Goal: Contribute content: Add original content to the website for others to see

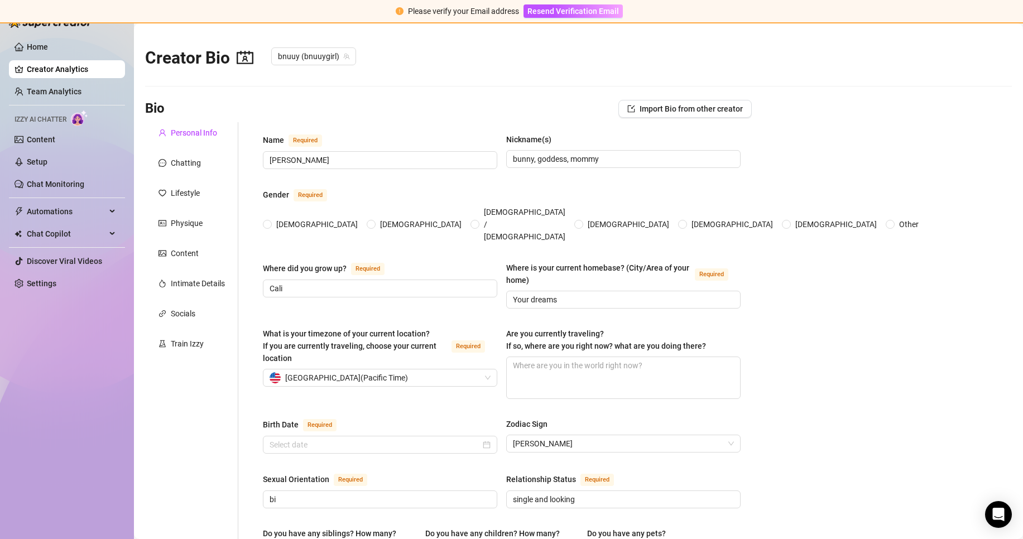
radio input "true"
type input "[DATE]"
click at [55, 135] on link "Content" at bounding box center [41, 139] width 28 height 9
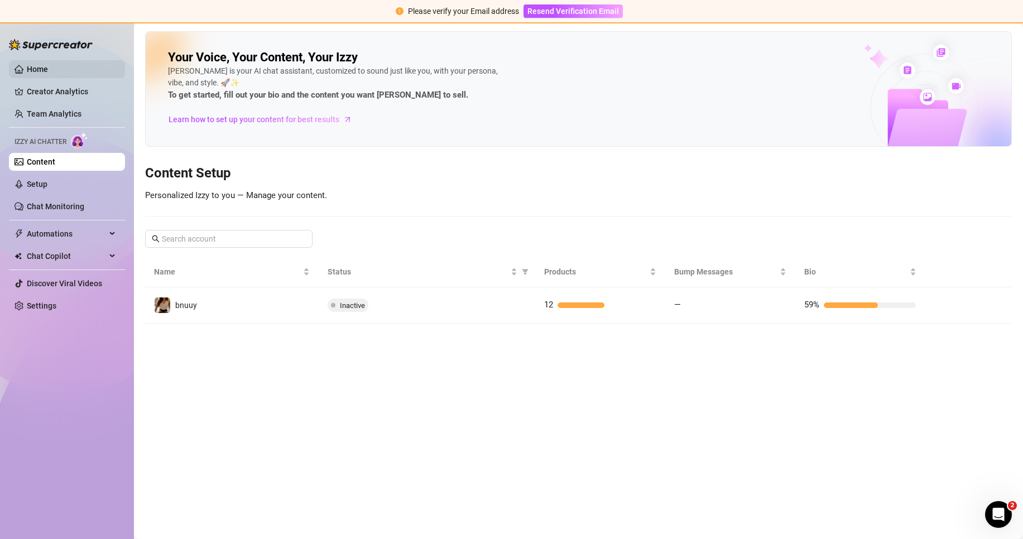
click at [48, 73] on link "Home" at bounding box center [37, 69] width 21 height 9
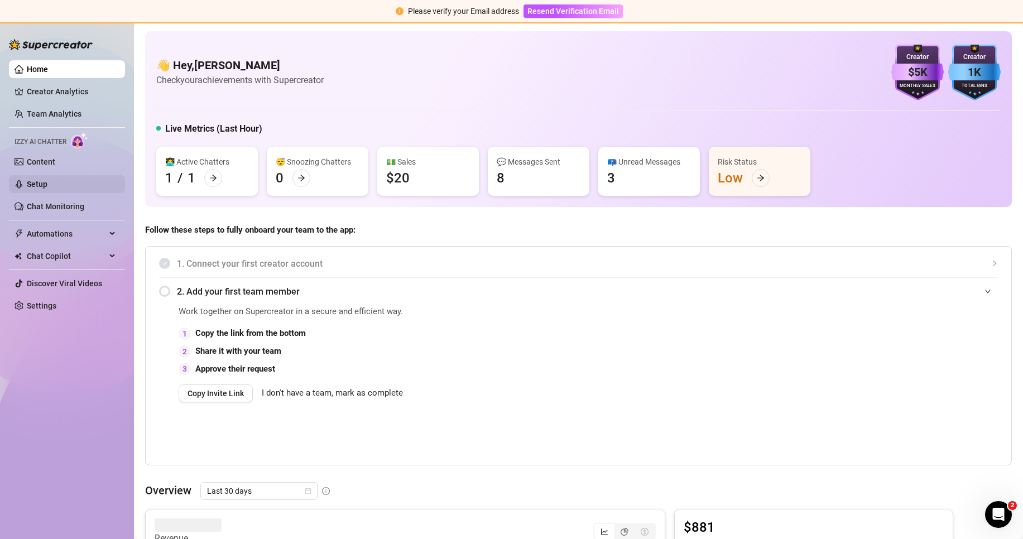
click at [47, 189] on link "Setup" at bounding box center [37, 184] width 21 height 9
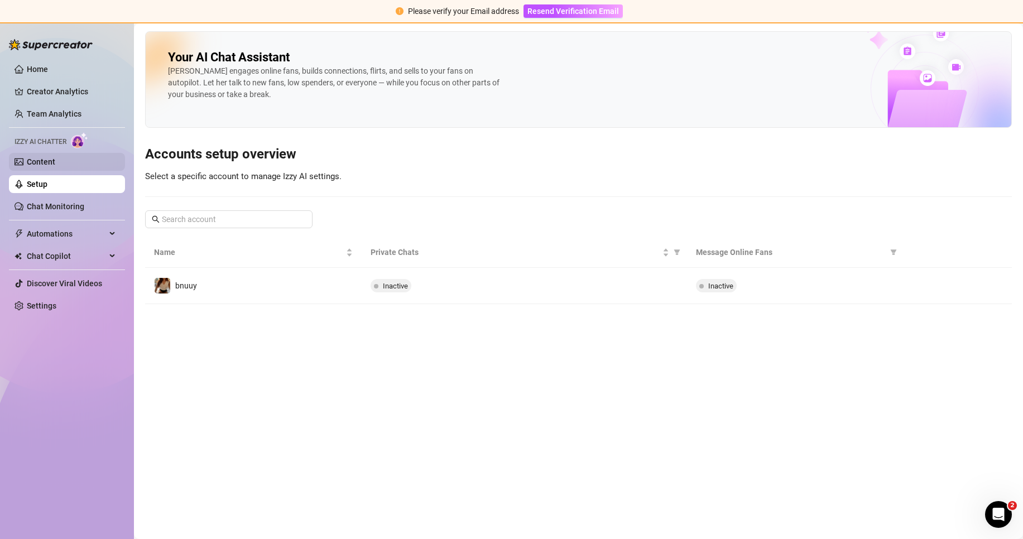
click at [55, 163] on link "Content" at bounding box center [41, 161] width 28 height 9
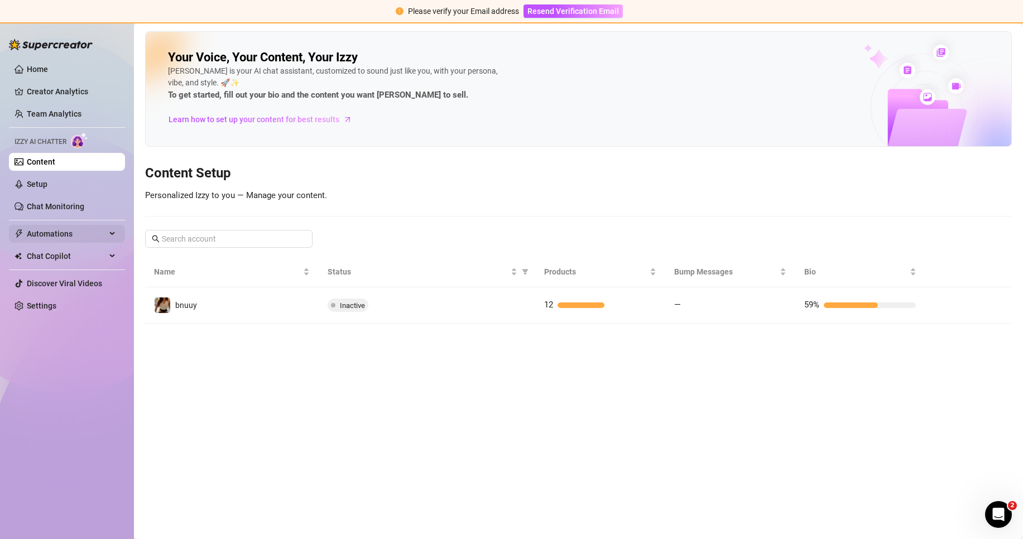
click at [69, 242] on span "Automations" at bounding box center [66, 234] width 79 height 18
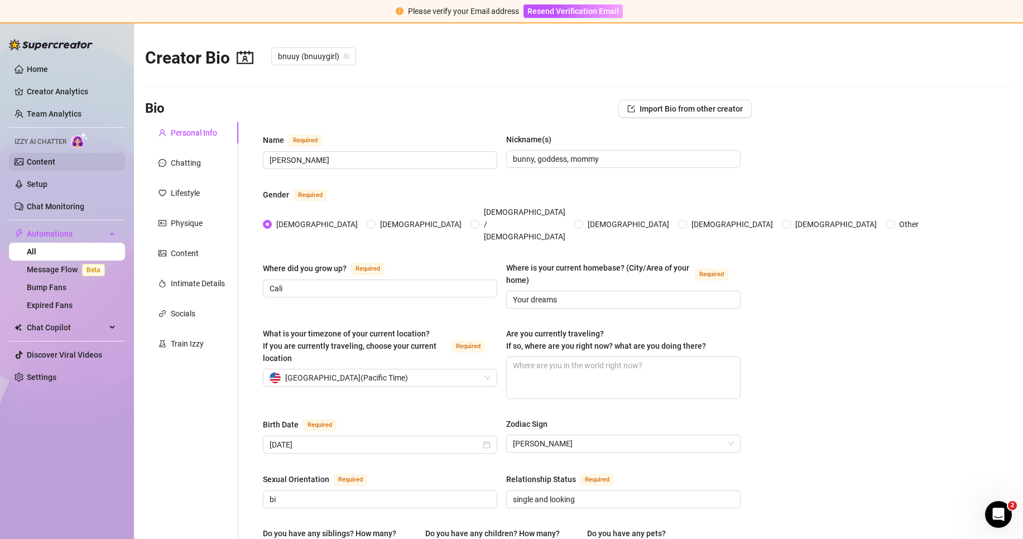
click at [55, 166] on link "Content" at bounding box center [41, 161] width 28 height 9
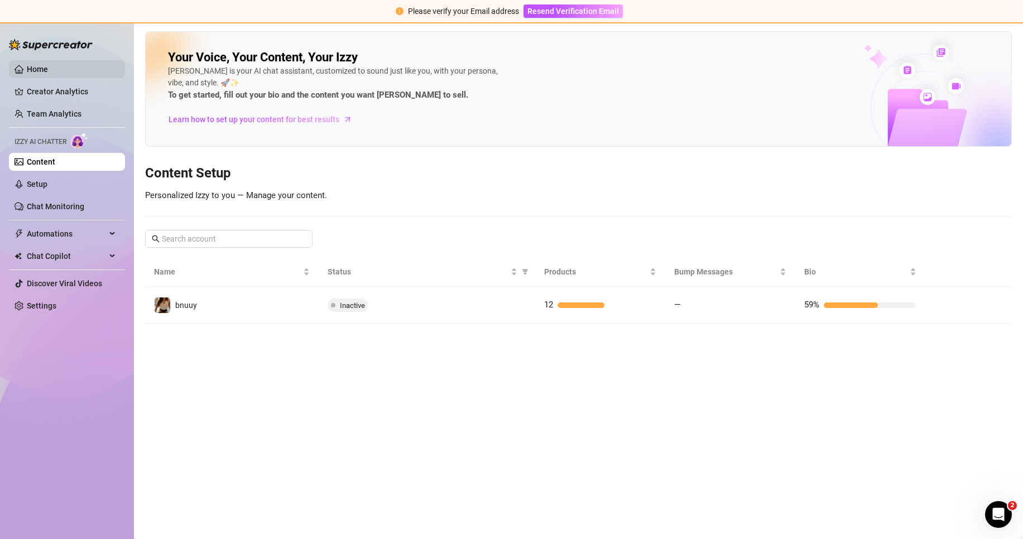
click at [40, 73] on link "Home" at bounding box center [37, 69] width 21 height 9
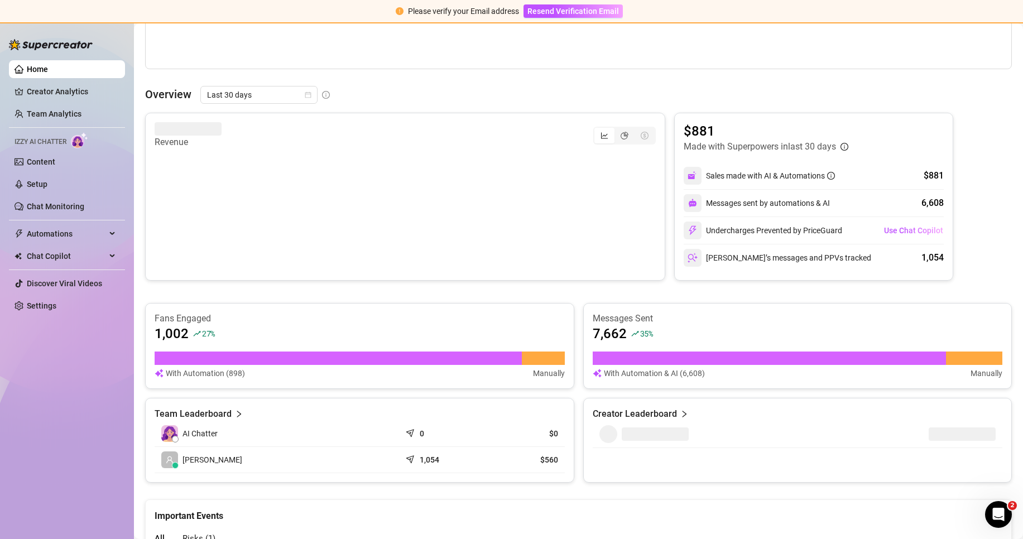
scroll to position [520, 0]
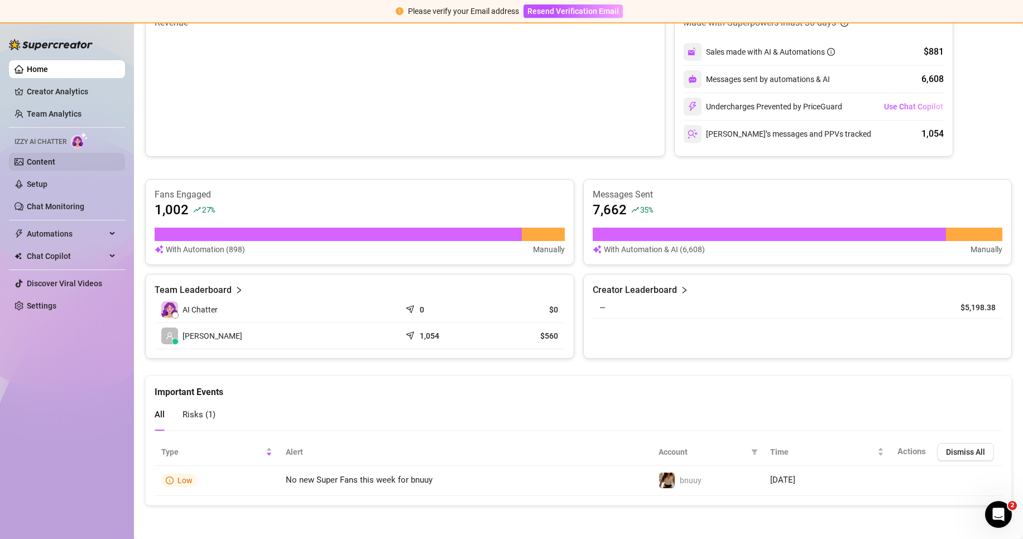
click at [49, 166] on link "Content" at bounding box center [41, 161] width 28 height 9
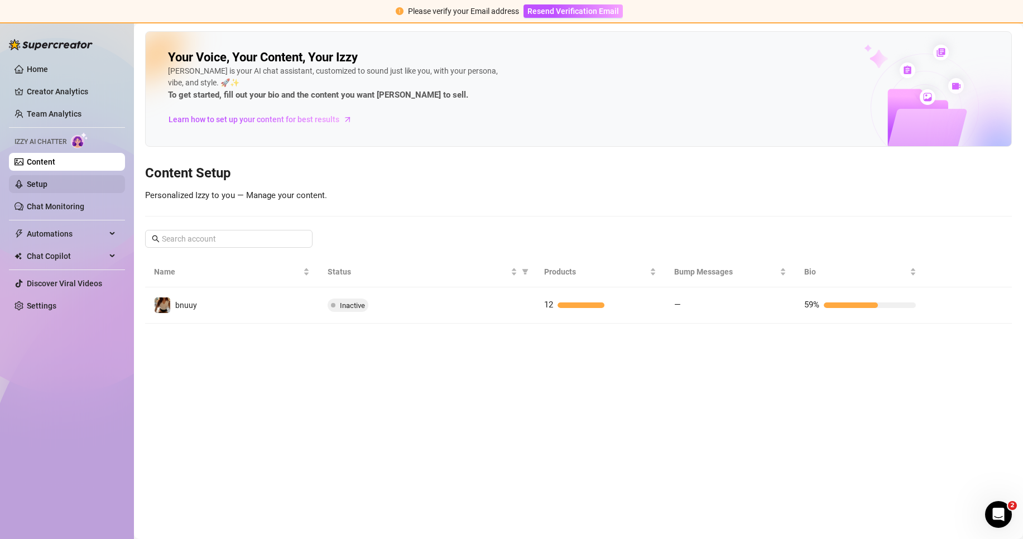
click at [47, 189] on link "Setup" at bounding box center [37, 184] width 21 height 9
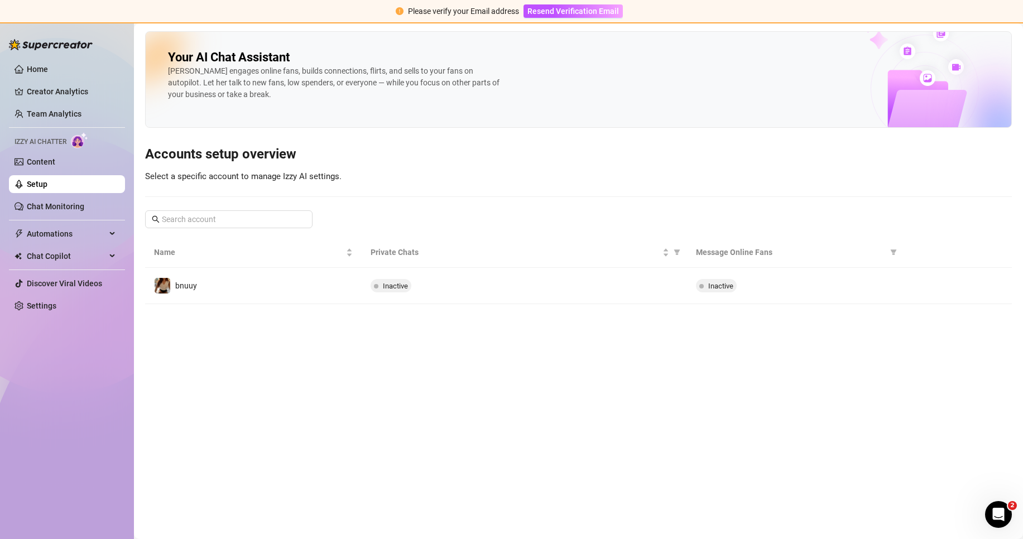
click at [61, 172] on ul "Home Creator Analytics Team Analytics Izzy AI Chatter Content Setup Chat Monito…" at bounding box center [67, 187] width 116 height 263
click at [55, 163] on link "Content" at bounding box center [41, 161] width 28 height 9
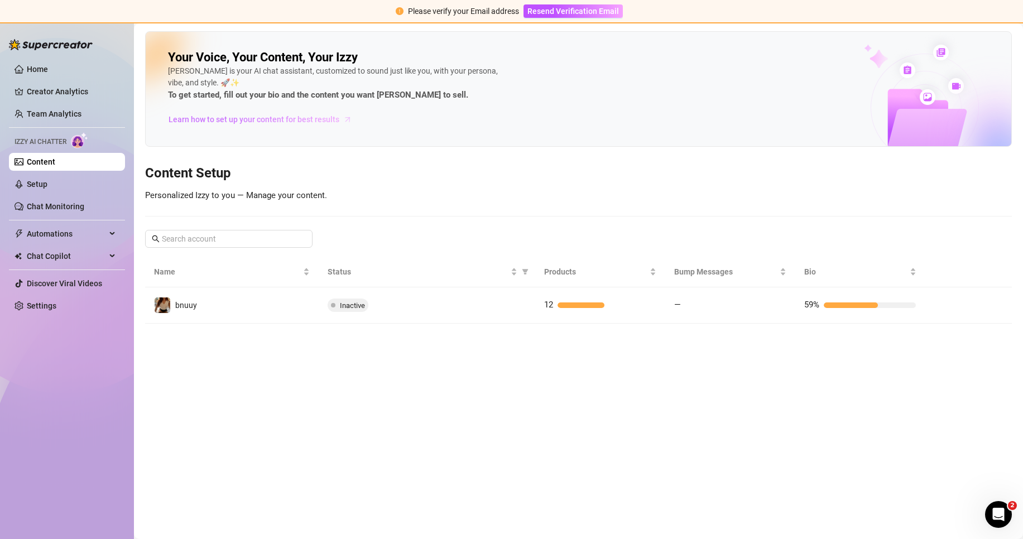
click at [258, 119] on span "Learn how to set up your content for best results" at bounding box center [254, 119] width 171 height 12
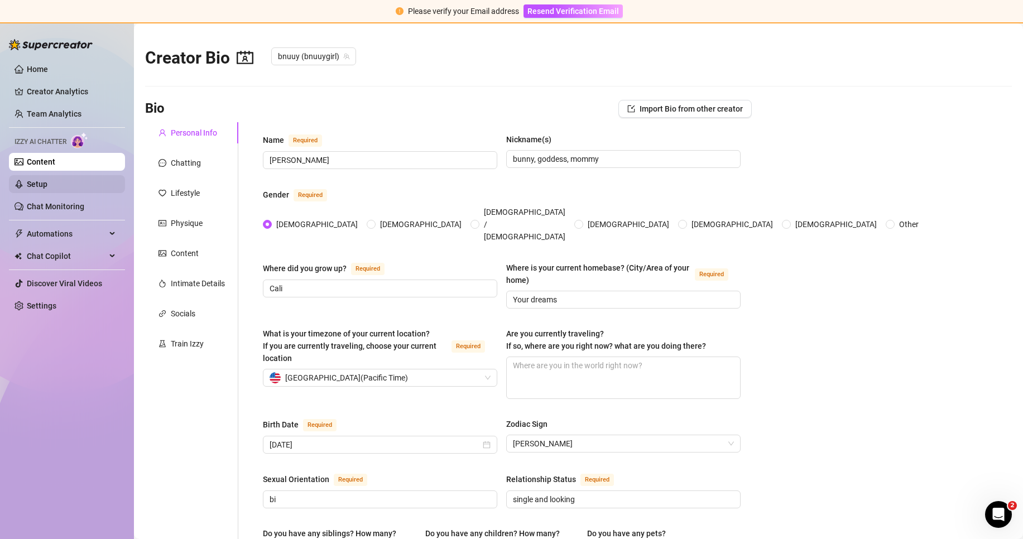
click at [47, 185] on link "Setup" at bounding box center [37, 184] width 21 height 9
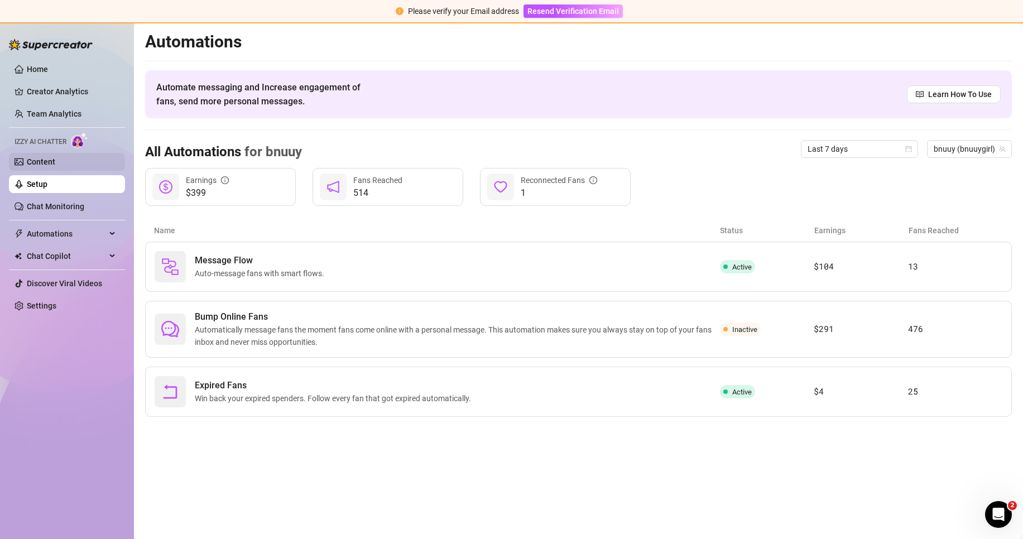
click at [55, 163] on link "Content" at bounding box center [41, 161] width 28 height 9
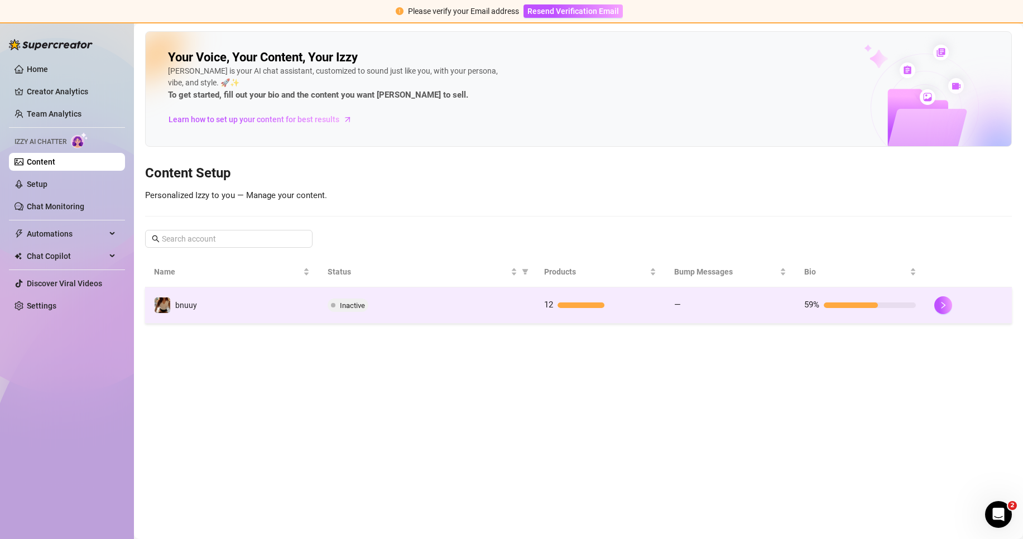
click at [305, 291] on td "bnuuy" at bounding box center [232, 305] width 174 height 36
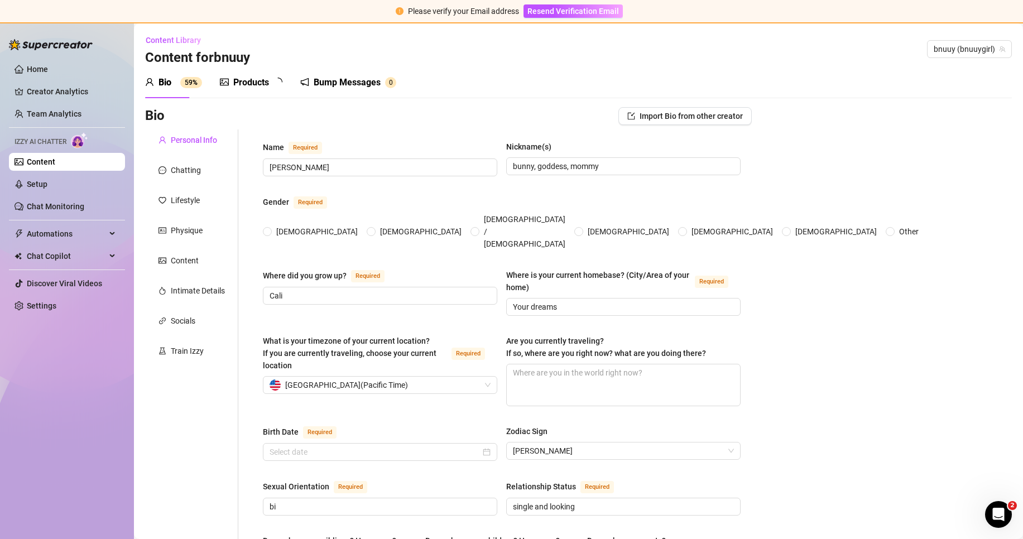
radio input "true"
type input "[DATE]"
click at [310, 84] on icon "notification" at bounding box center [313, 82] width 8 height 8
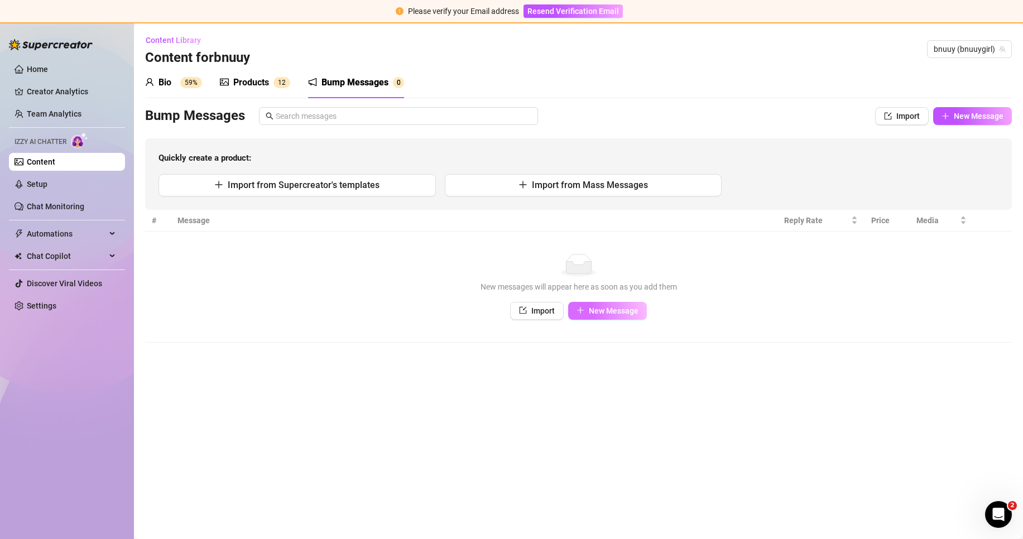
click at [587, 303] on button "New Message" at bounding box center [607, 311] width 79 height 18
type textarea "Type your message here..."
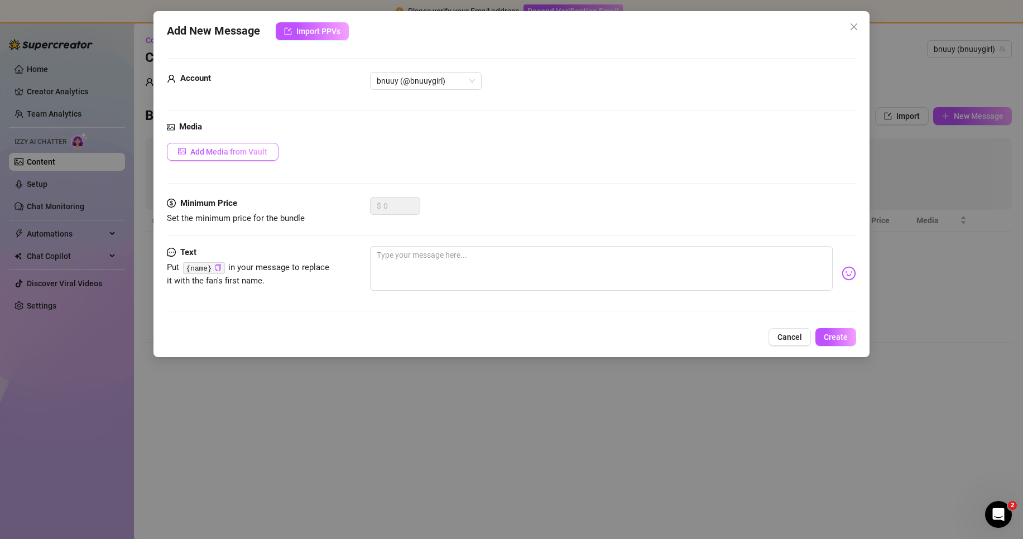
click at [215, 151] on span "Add Media from Vault" at bounding box center [228, 151] width 77 height 9
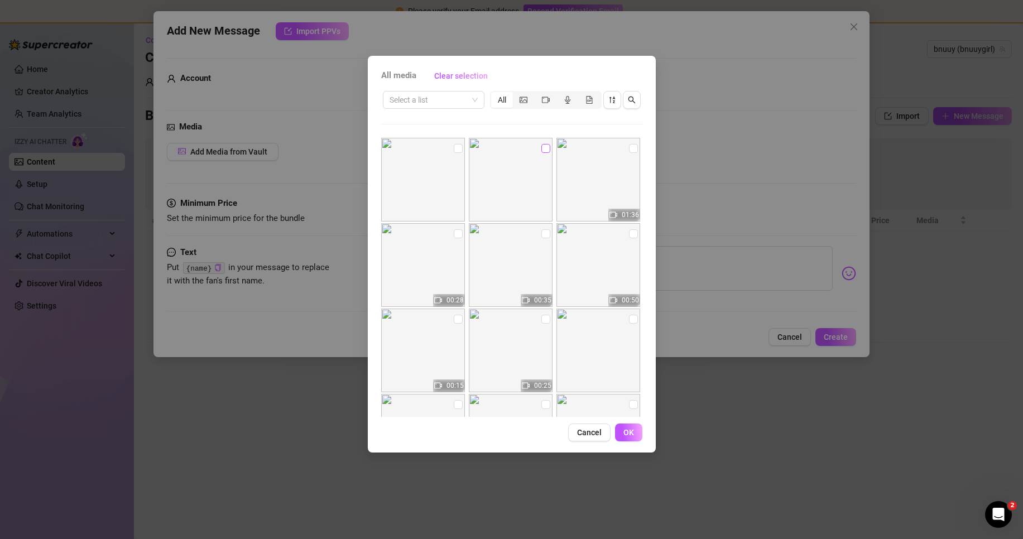
click at [543, 151] on input "checkbox" at bounding box center [545, 148] width 9 height 9
checkbox input "true"
click at [456, 150] on input "checkbox" at bounding box center [458, 148] width 9 height 9
checkbox input "true"
click at [542, 151] on input "checkbox" at bounding box center [545, 148] width 9 height 9
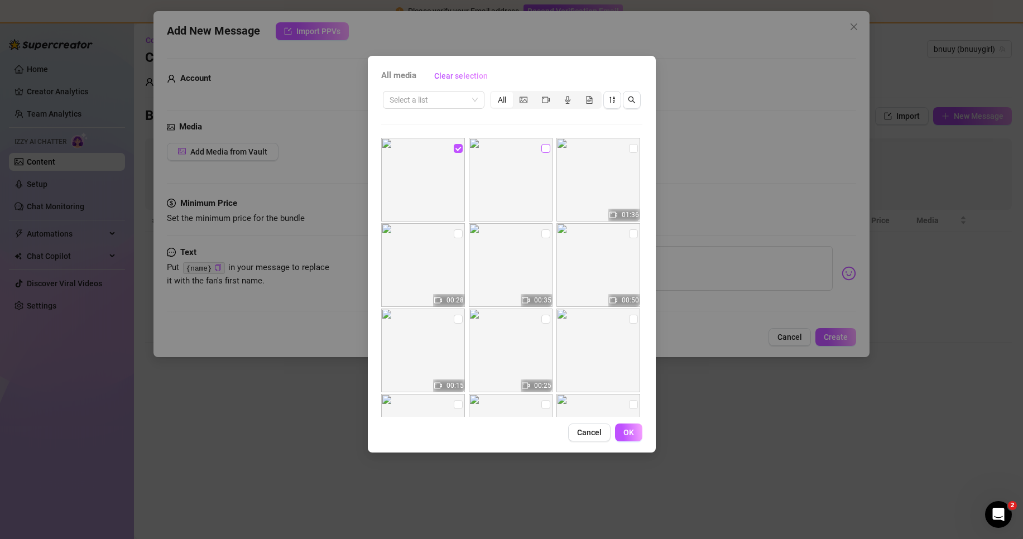
click at [542, 151] on input "checkbox" at bounding box center [545, 148] width 9 height 9
checkbox input "true"
click at [629, 439] on button "OK" at bounding box center [628, 432] width 27 height 18
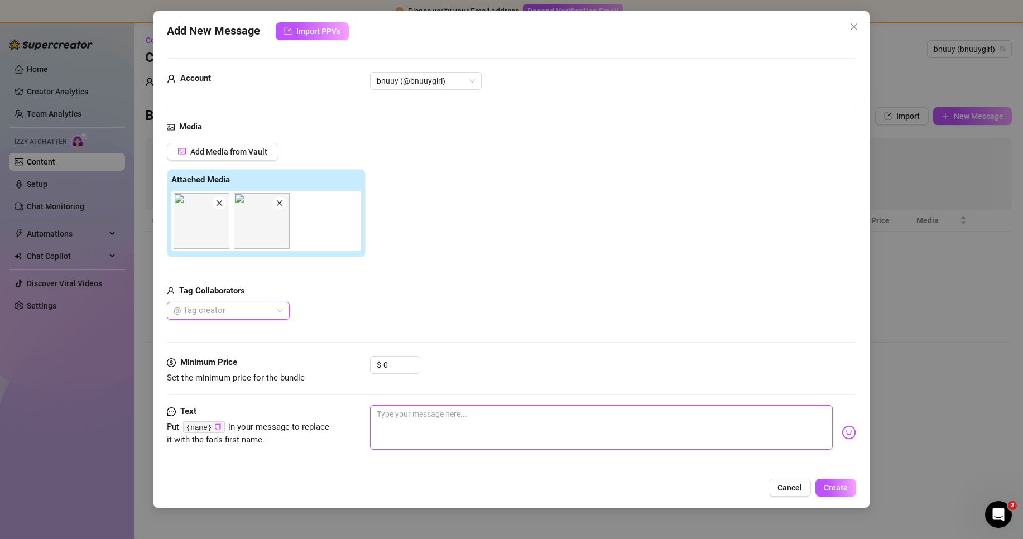
click at [513, 412] on textarea at bounding box center [601, 427] width 463 height 45
drag, startPoint x: 393, startPoint y: 366, endPoint x: 336, endPoint y: 364, distance: 56.4
click at [336, 364] on div "Minimum Price Set the minimum price for the bundle $ 0" at bounding box center [511, 370] width 689 height 28
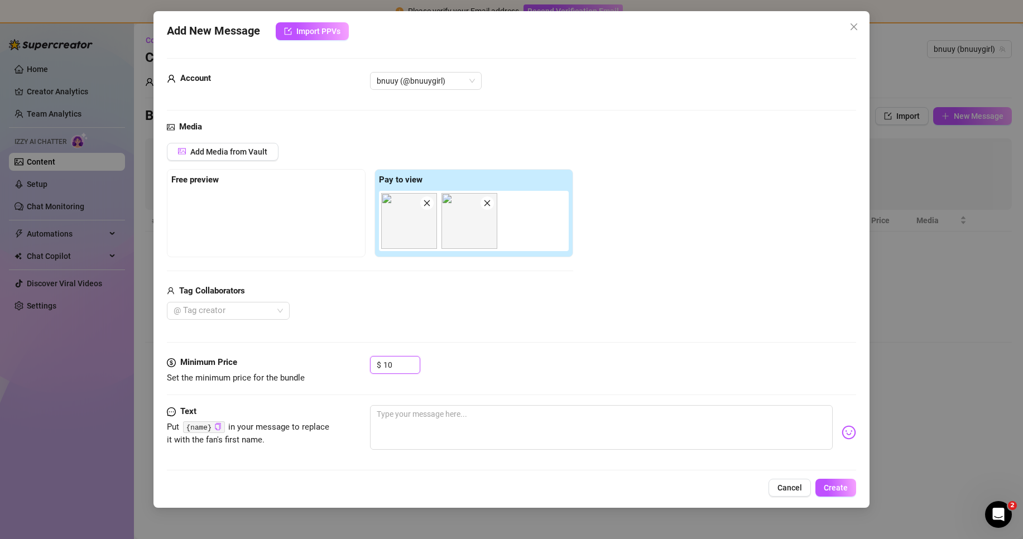
type input "10"
click at [542, 351] on div "Media Add Media from Vault Free preview Pay to view Tag Collaborators @ Tag cre…" at bounding box center [511, 238] width 689 height 235
click at [475, 421] on textarea at bounding box center [601, 427] width 463 height 45
type textarea "i"
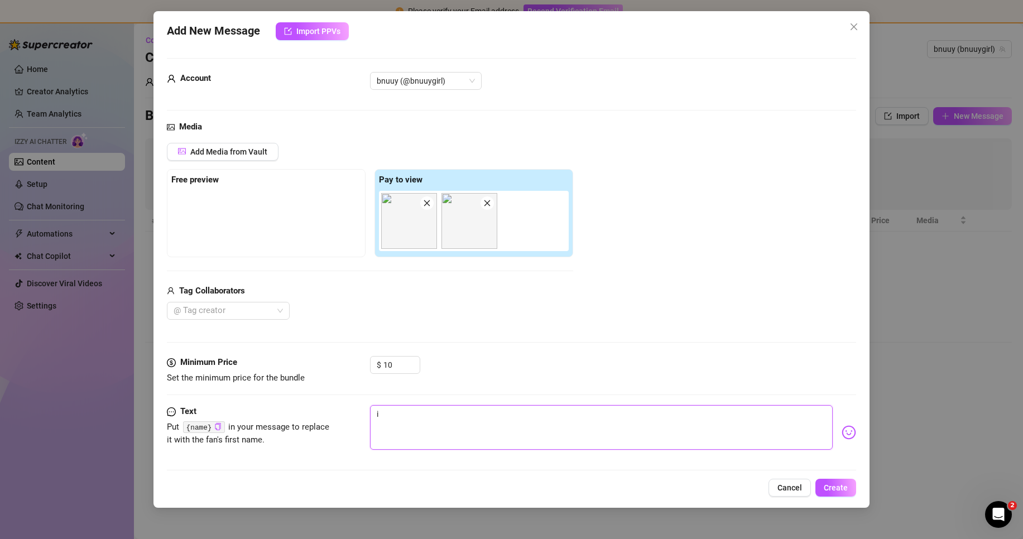
type textarea "i"
type textarea "i h"
type textarea "i ho"
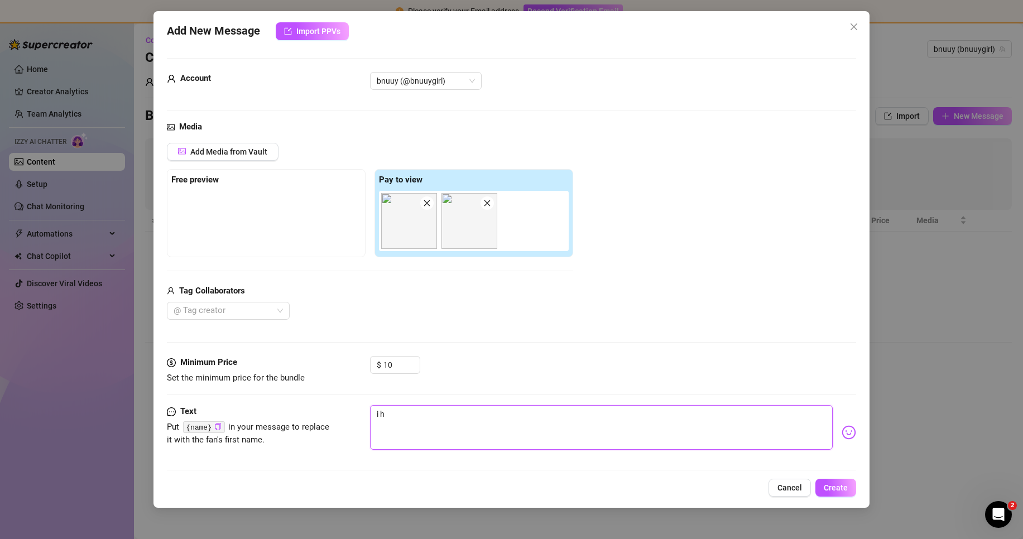
type textarea "i ho"
type textarea "i hop"
type textarea "i hope"
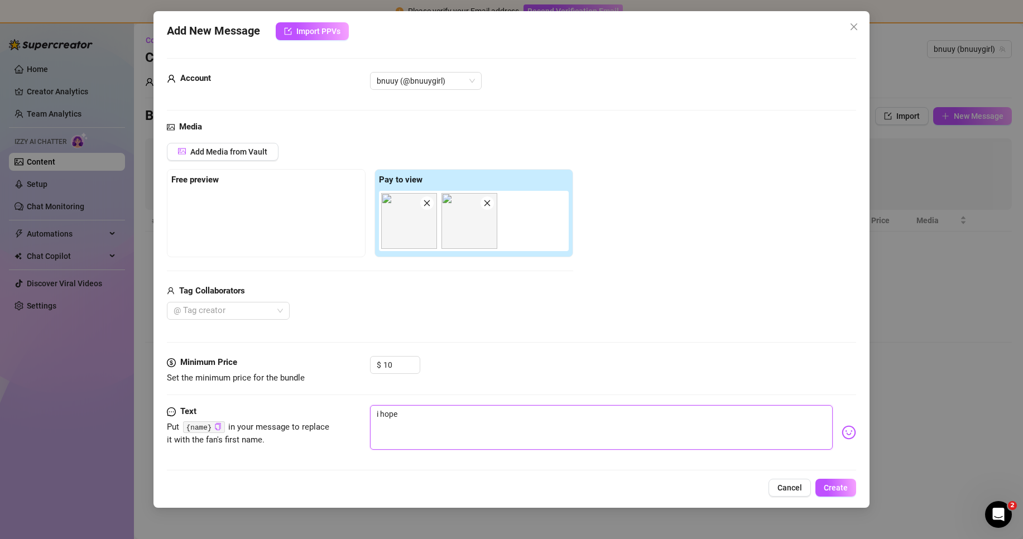
type textarea "i hope"
type textarea "i hope u"
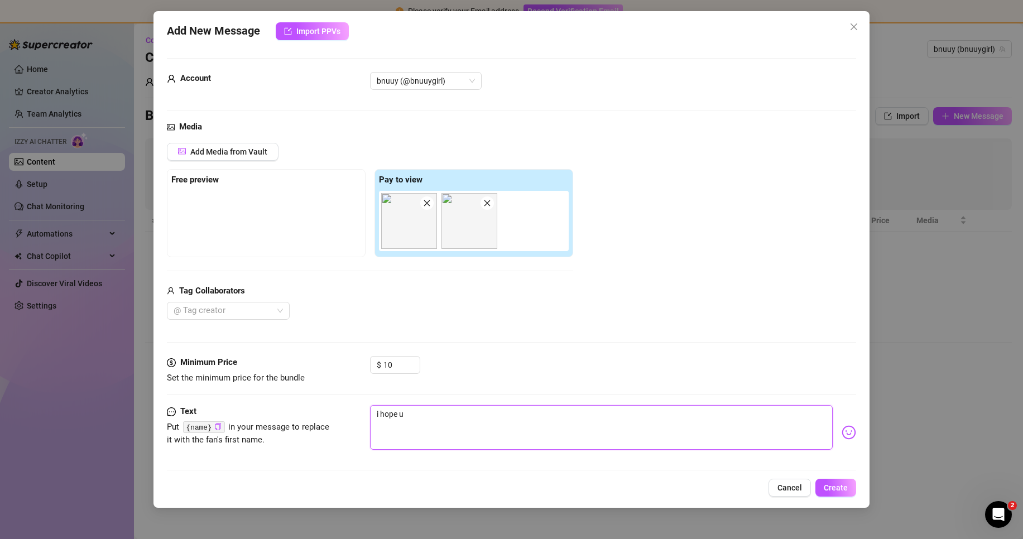
type textarea "i hope u"
type textarea "i hope u d"
type textarea "i hope u do"
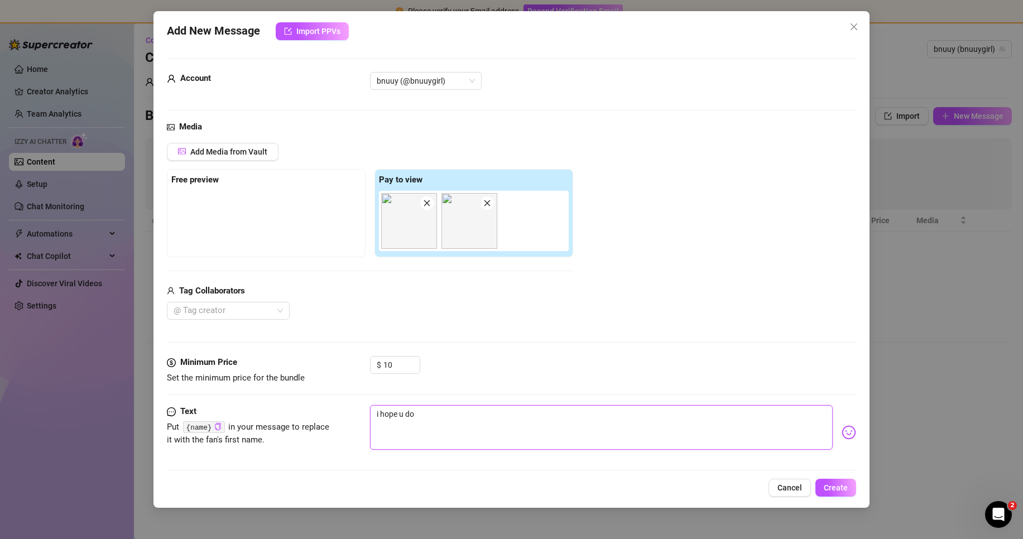
type textarea "i hope u don"
type textarea "i hope u dont"
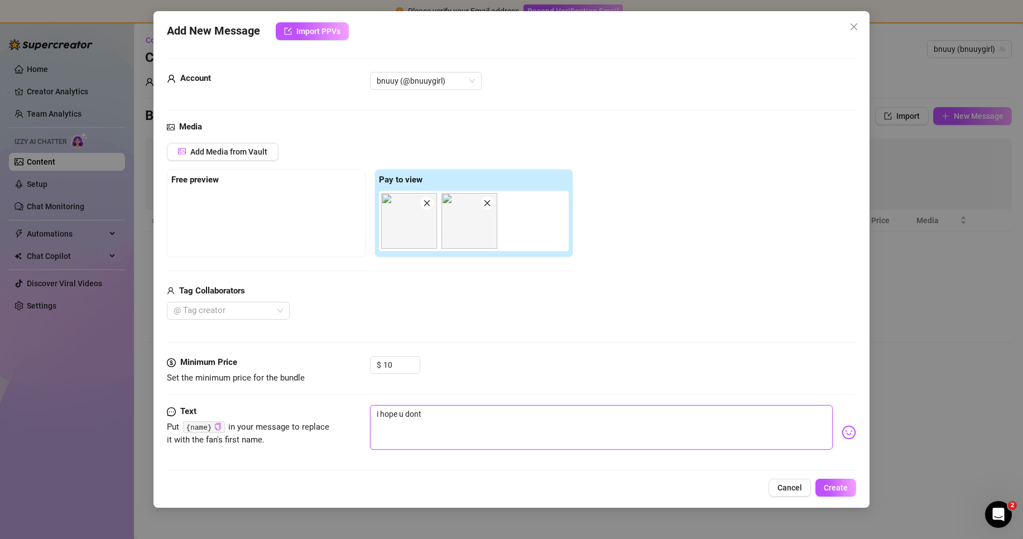
type textarea "i hope u dont"
type textarea "i hope u don"
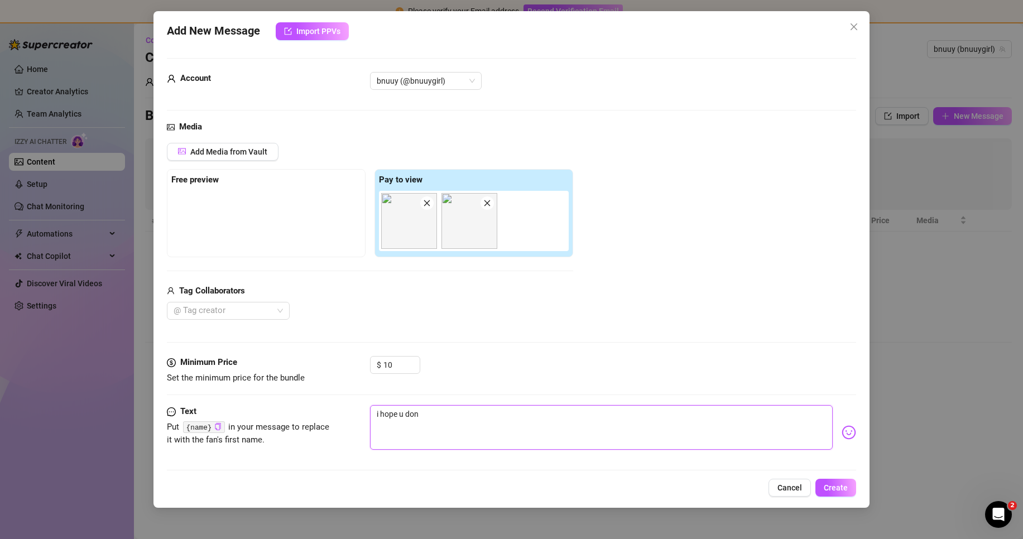
type textarea "i hope u don'"
type textarea "i hope u don't"
type textarea "i hope u don't m"
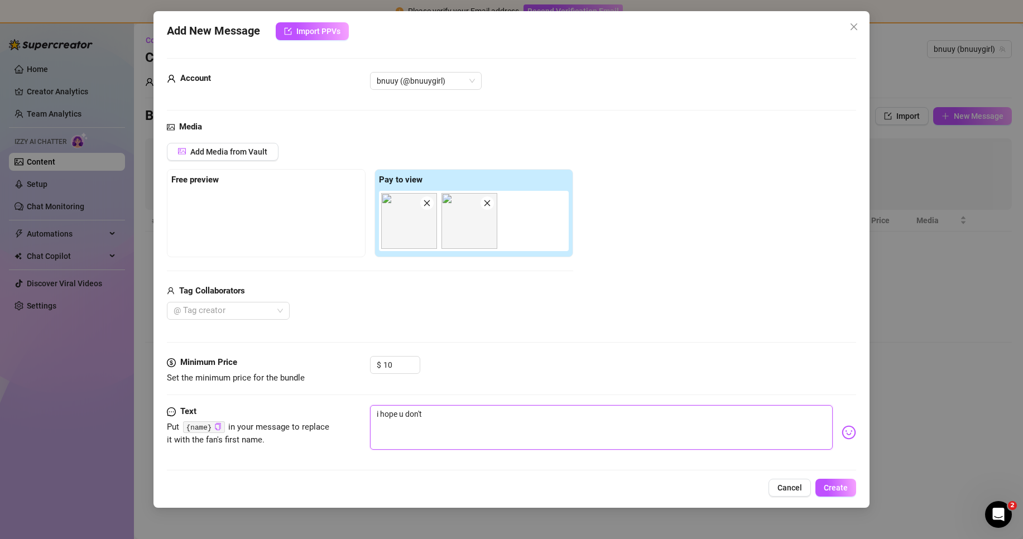
type textarea "i hope u don't m"
type textarea "i hope u don't mi"
type textarea "i hope u don't min"
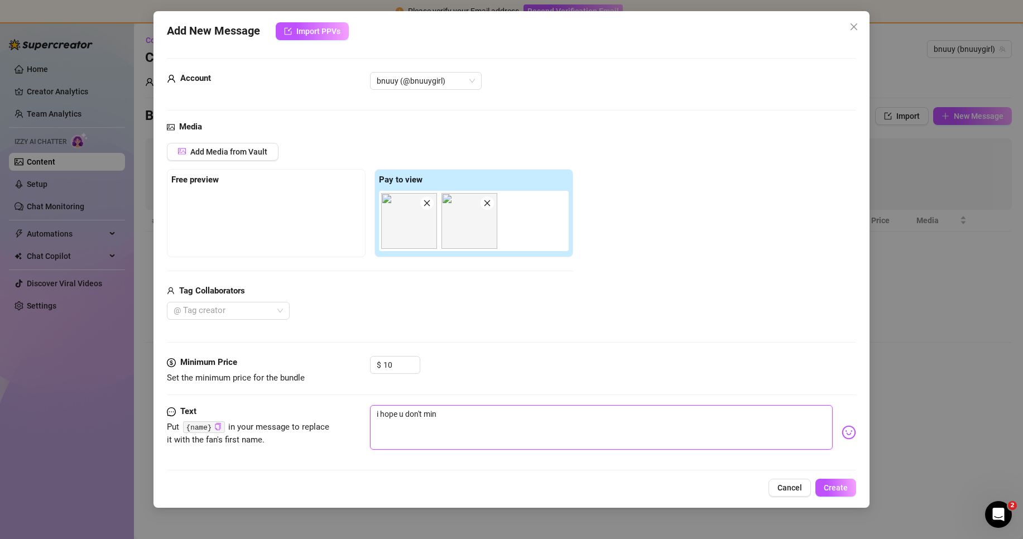
type textarea "i hope u don't mind"
type textarea "i hope u don't mind a"
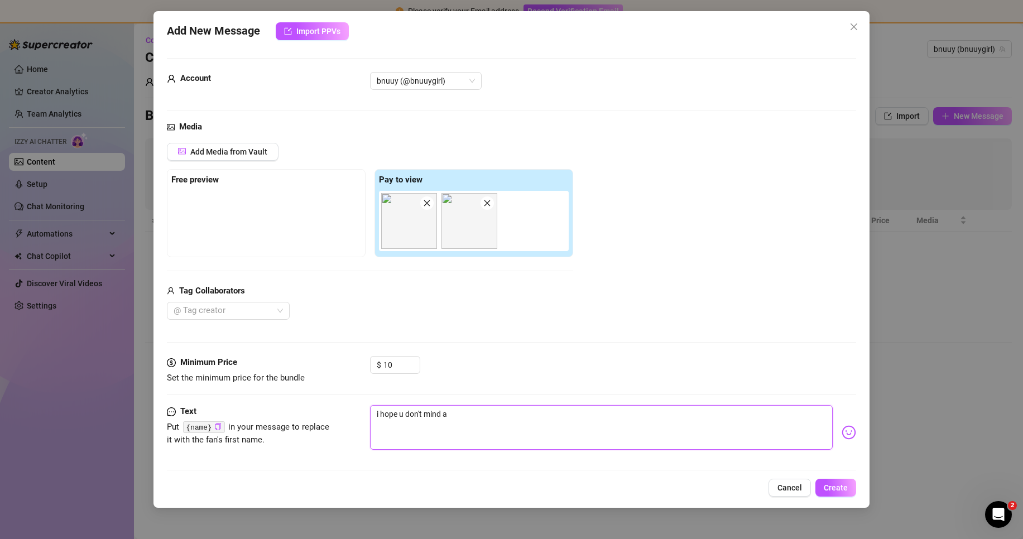
type textarea "i hope u don't mind a"
type textarea "i hope u don't mind a l"
type textarea "i hope u don't mind a li"
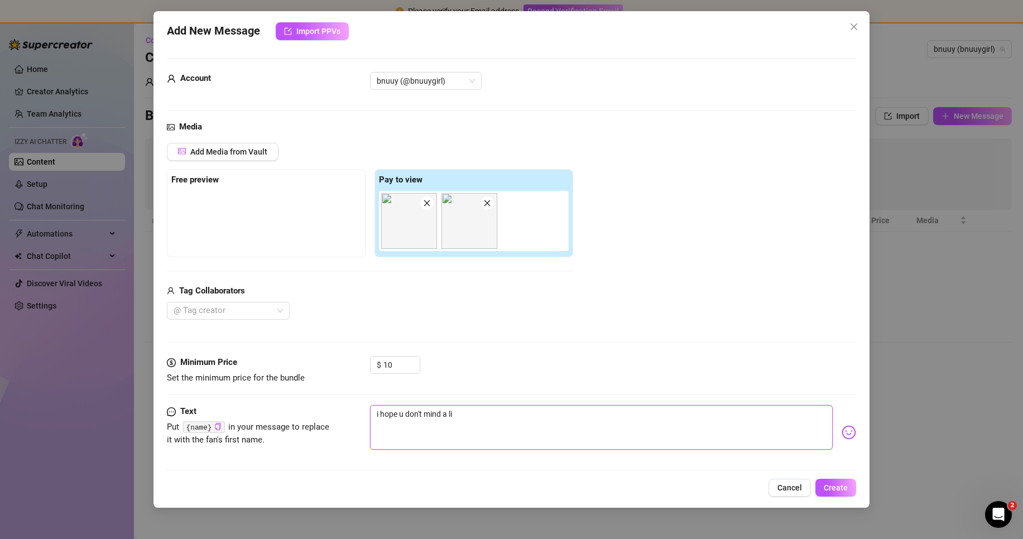
type textarea "i hope u don't mind a lit"
type textarea "i hope u don't mind a litt"
type textarea "i hope u don't mind a littl"
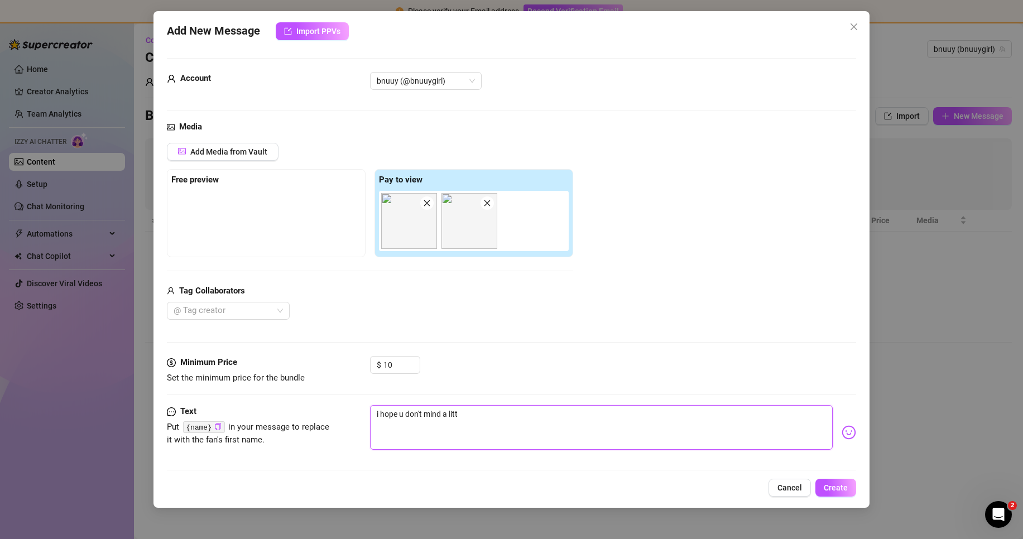
type textarea "i hope u don't mind a littl"
type textarea "i hope u don't mind a little"
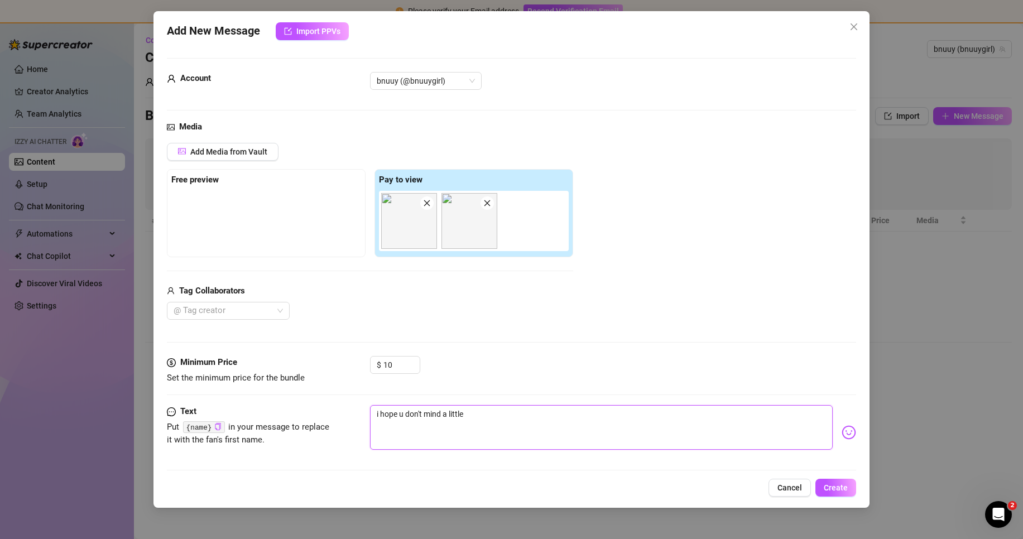
type textarea "i hope u don't mind a little b"
type textarea "i hope u don't mind a little bu"
type textarea "i hope u don't mind a little bus"
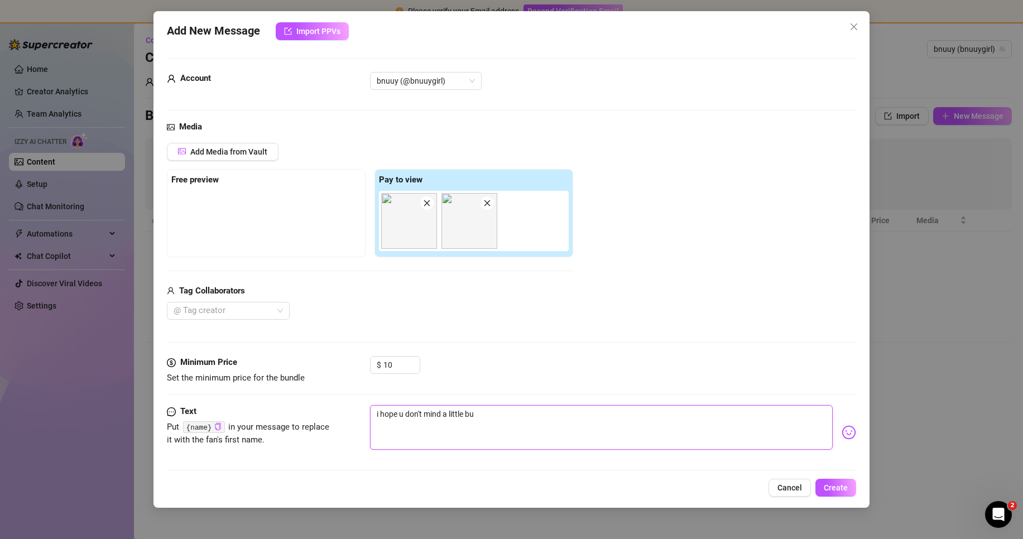
type textarea "i hope u don't mind a little bus"
type textarea "i hope u don't mind a little [PERSON_NAME]"
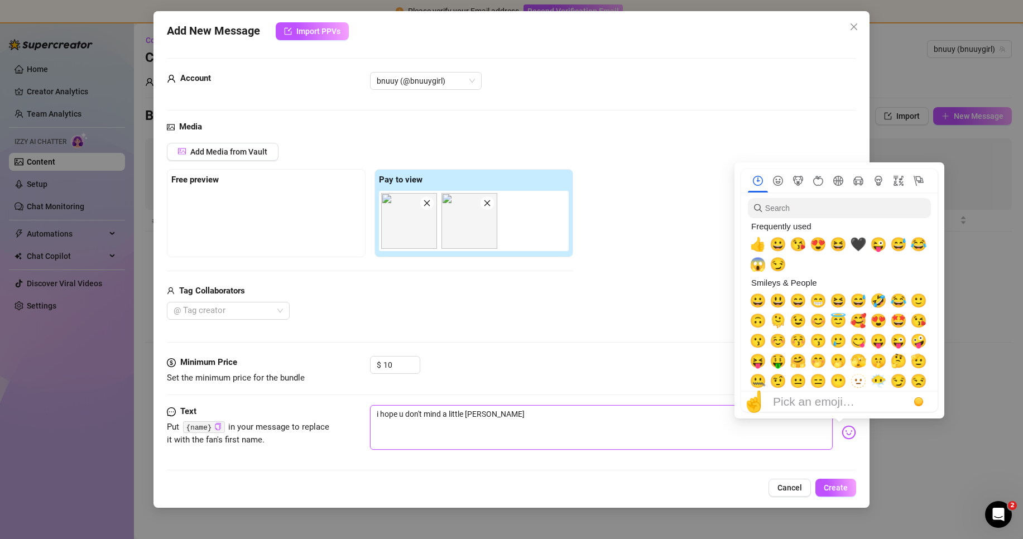
type textarea "i hope u don't mind a little [PERSON_NAME]"
click at [843, 430] on img at bounding box center [848, 432] width 15 height 15
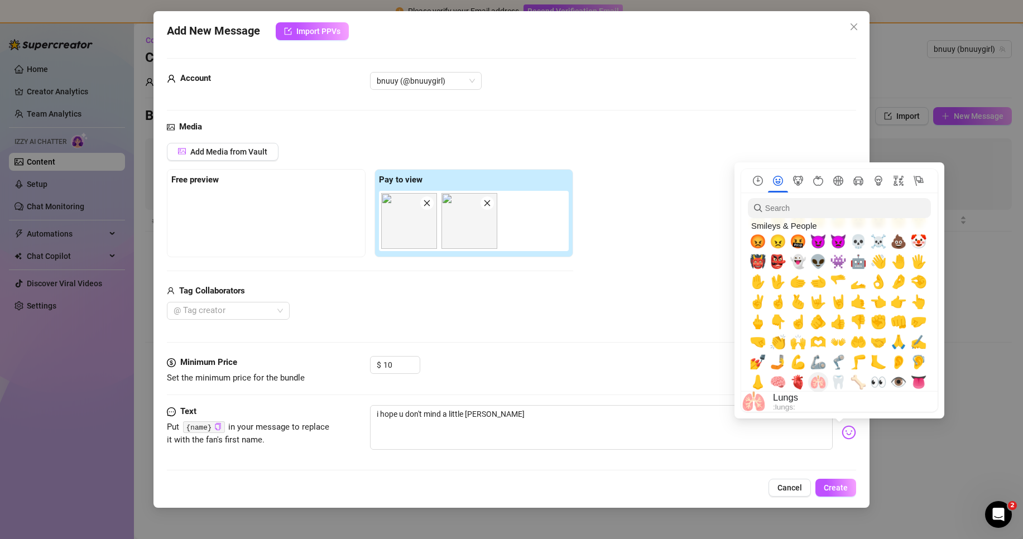
scroll to position [335, 0]
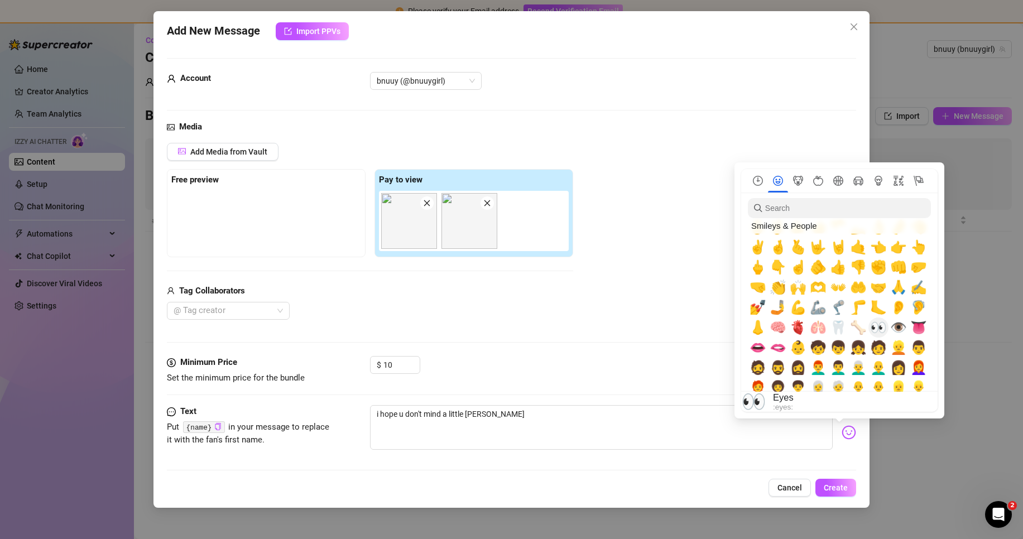
click at [880, 331] on span "👀" at bounding box center [878, 328] width 17 height 16
type textarea "i hope u don't mind a little [PERSON_NAME] 👀"
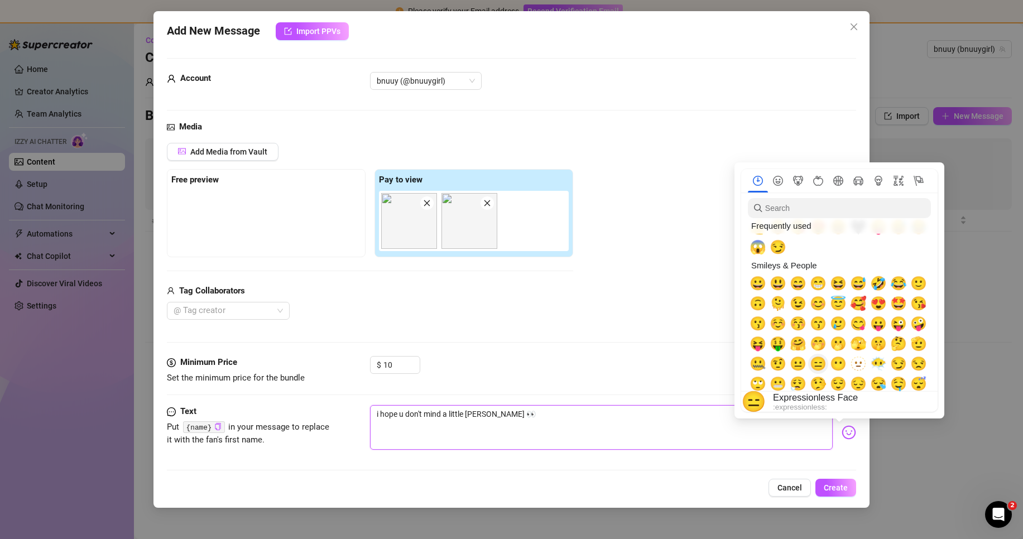
scroll to position [0, 0]
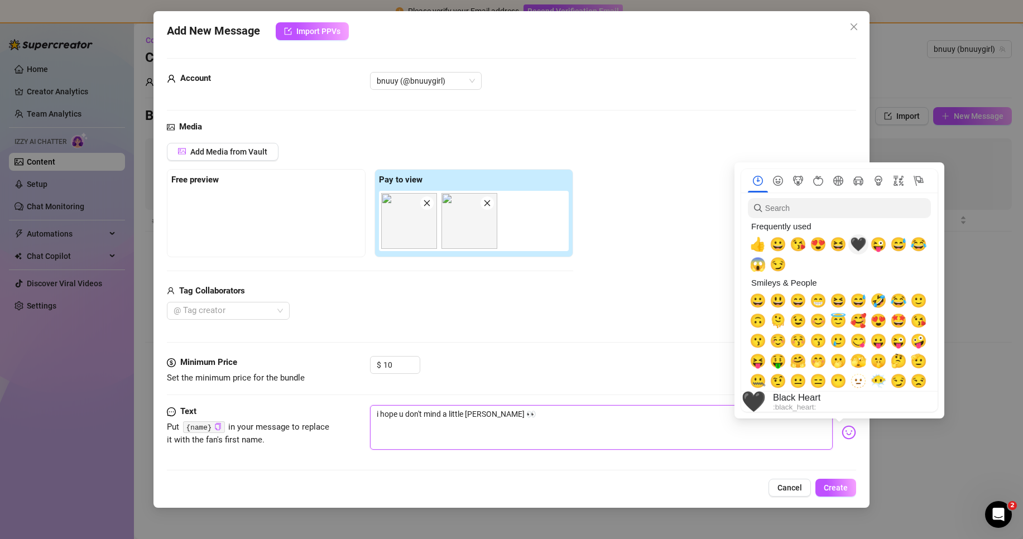
type textarea "i hope u don't mind a little [PERSON_NAME] 👀"
click at [859, 249] on span "🖤" at bounding box center [858, 245] width 17 height 16
type textarea "i hope u don't mind a little [PERSON_NAME] 👀🖤"
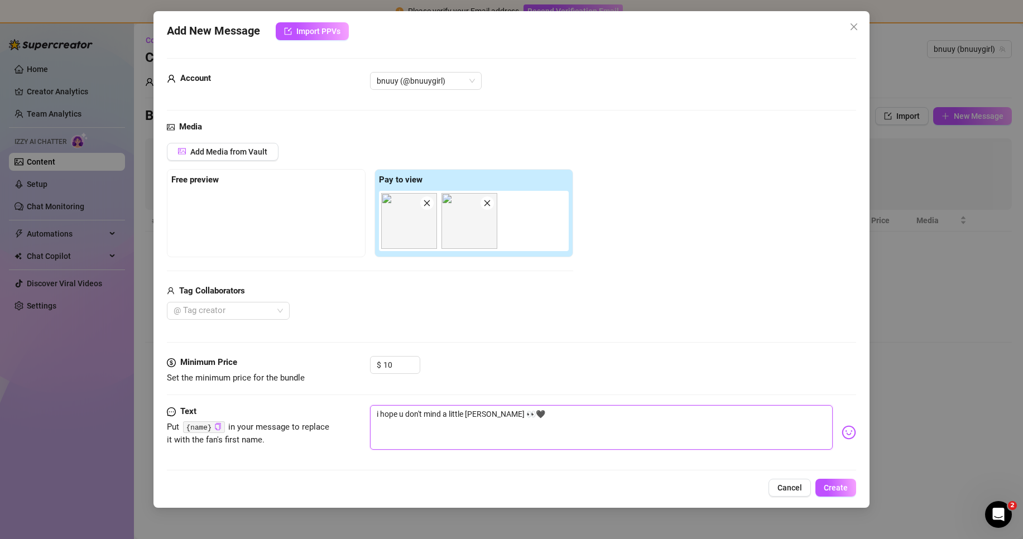
type textarea "i hope u don't mind a little [PERSON_NAME] 👀🖤"
click at [557, 400] on div "Minimum Price Set the minimum price for the bundle $ 10" at bounding box center [511, 380] width 689 height 49
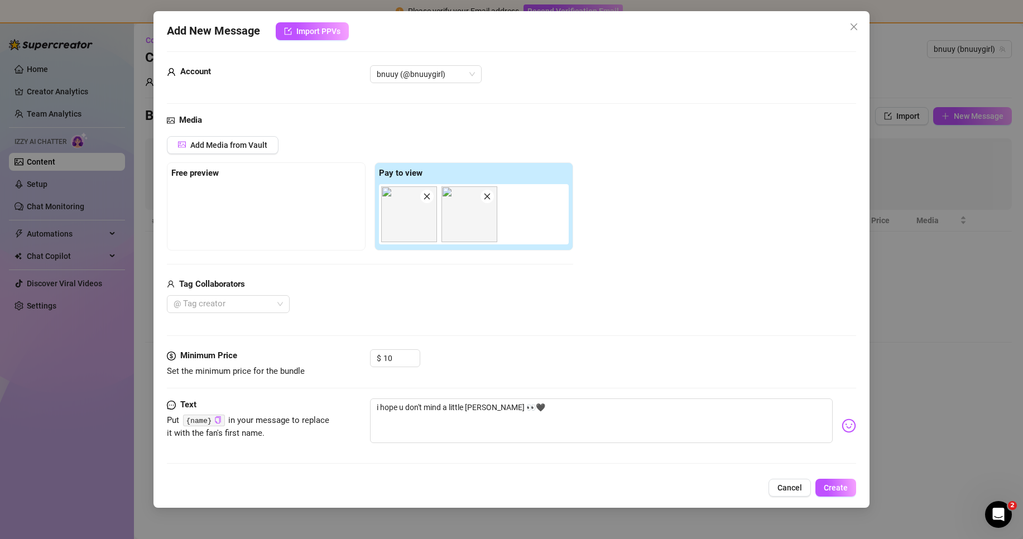
scroll to position [8, 0]
click at [837, 485] on span "Create" at bounding box center [836, 487] width 24 height 9
